Goal: Register for event/course

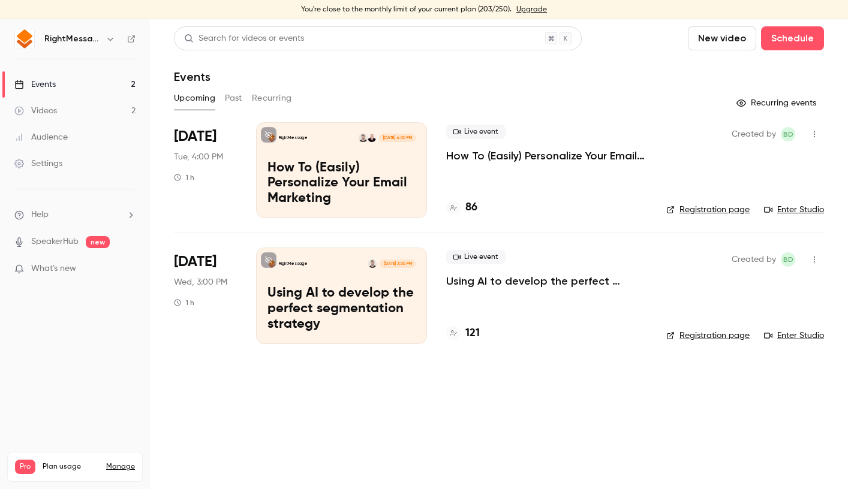
click at [515, 162] on p "How To (Easily) Personalize Your Email Marketing" at bounding box center [546, 156] width 201 height 14
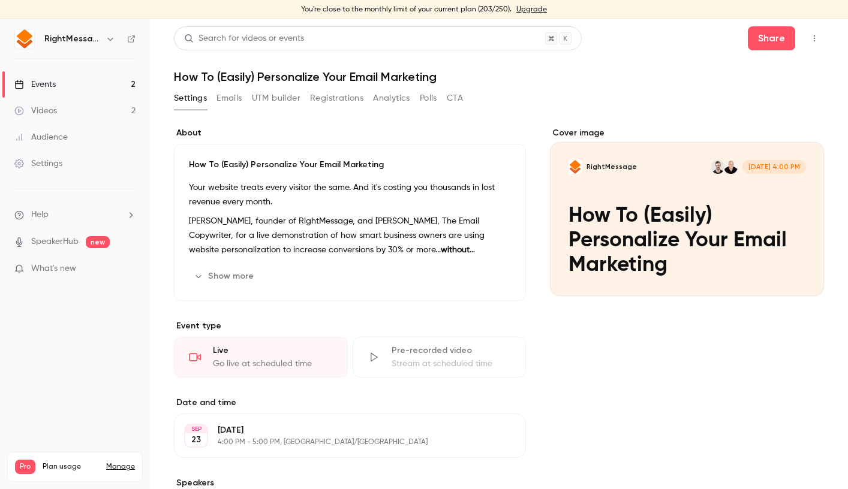
click at [342, 101] on button "Registrations" at bounding box center [336, 98] width 53 height 19
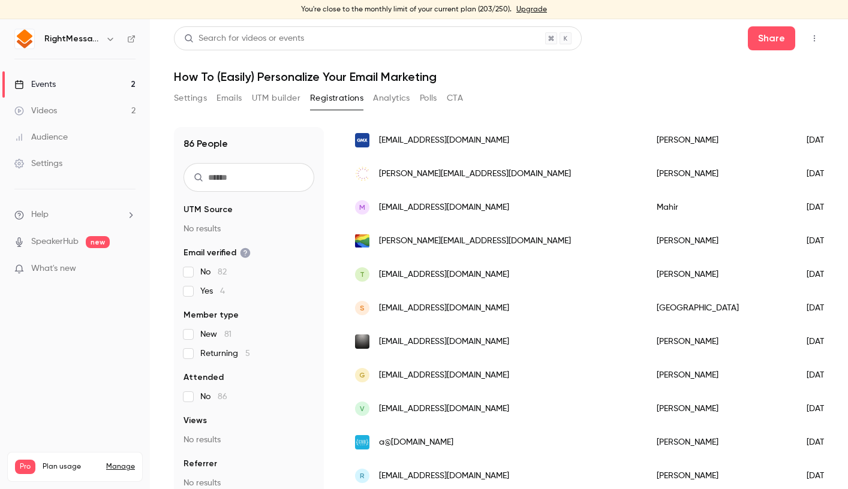
scroll to position [388, 0]
